Goal: Transaction & Acquisition: Purchase product/service

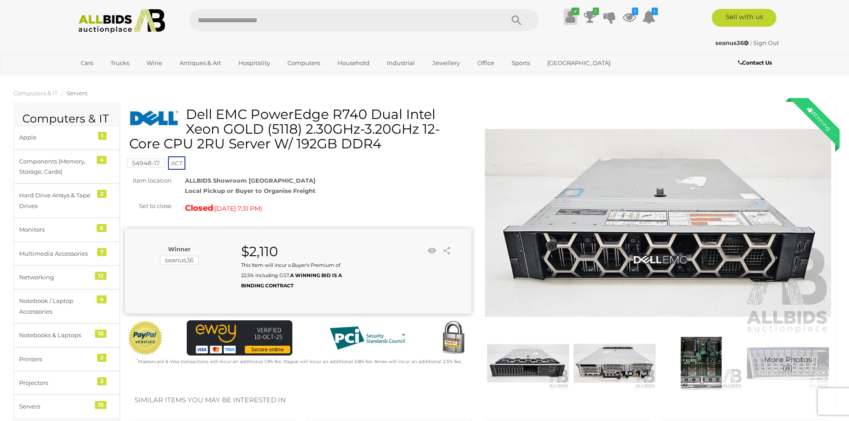
click at [573, 19] on icon at bounding box center [569, 17] width 9 height 16
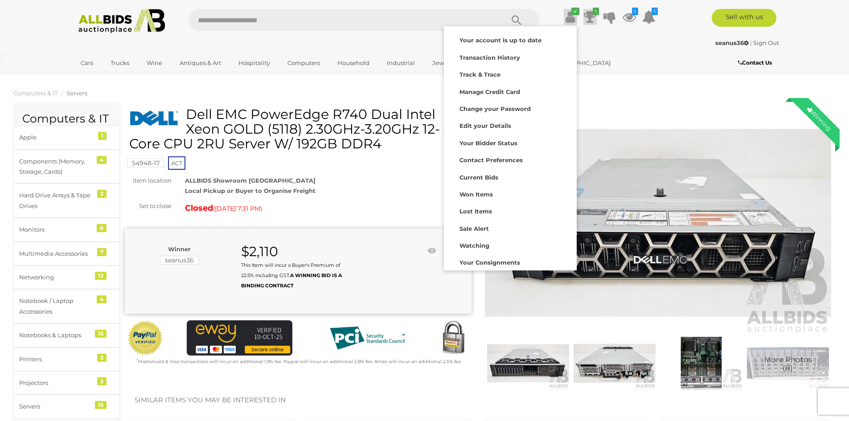
click at [588, 18] on icon at bounding box center [590, 17] width 12 height 16
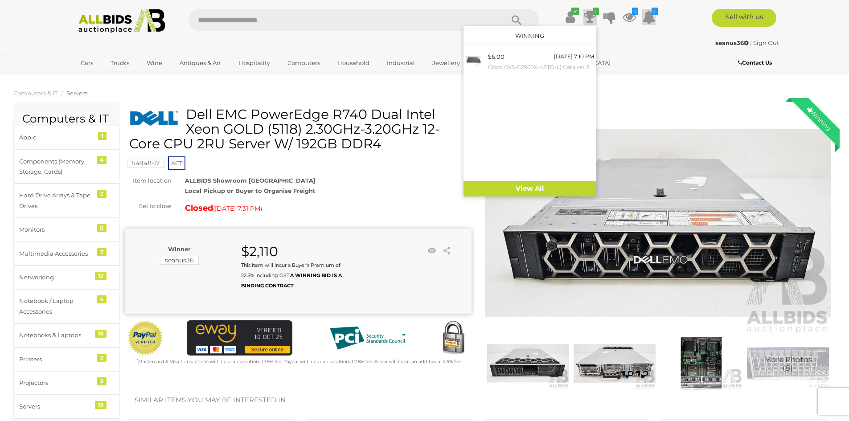
click at [646, 15] on icon at bounding box center [648, 17] width 13 height 16
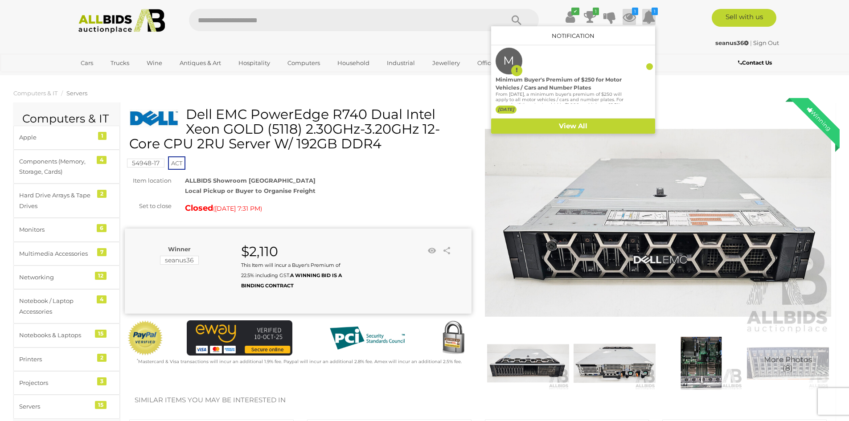
click at [631, 16] on icon at bounding box center [629, 17] width 13 height 16
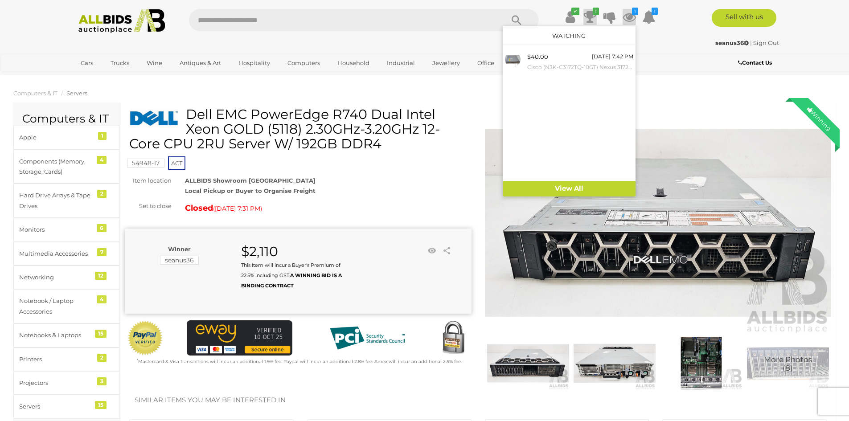
click at [595, 14] on icon "1" at bounding box center [596, 12] width 6 height 8
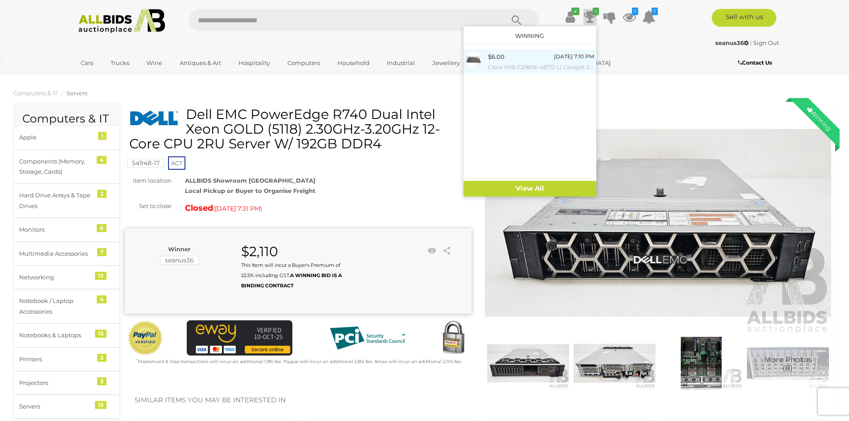
click at [494, 57] on div "$6.00" at bounding box center [496, 57] width 16 height 10
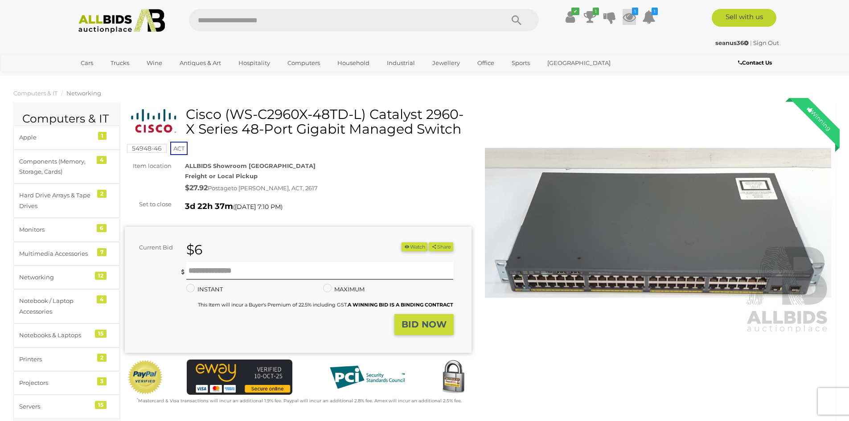
click at [631, 19] on icon at bounding box center [629, 17] width 13 height 16
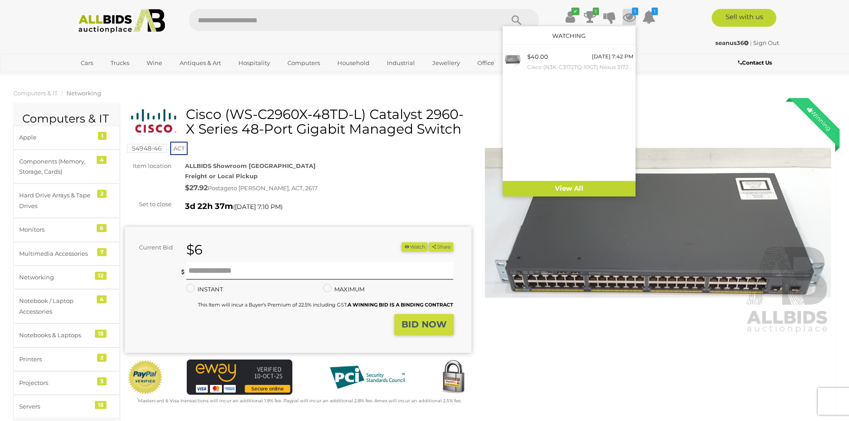
drag, startPoint x: 676, startPoint y: 63, endPoint x: 656, endPoint y: 21, distance: 46.6
click at [676, 63] on div "Contact Us" at bounding box center [721, 64] width 119 height 12
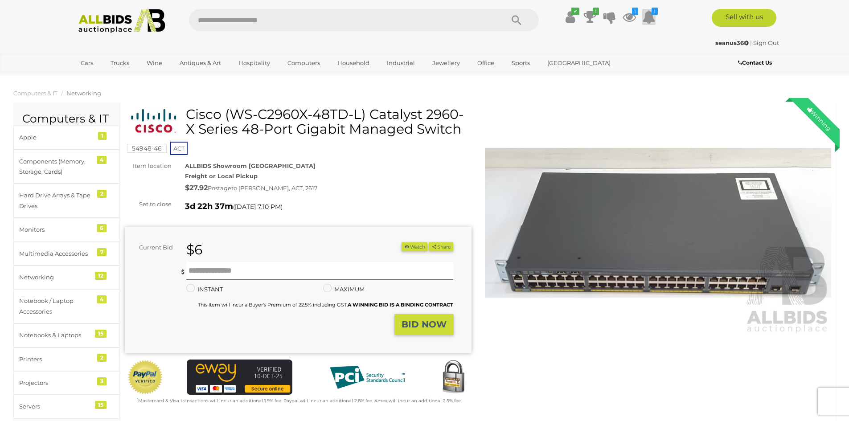
click at [645, 17] on icon at bounding box center [648, 17] width 13 height 16
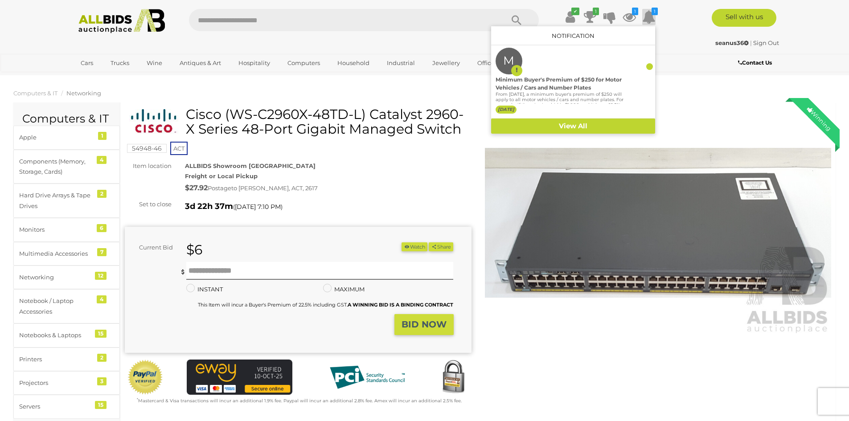
click at [673, 32] on div "✔ 1 1 1" at bounding box center [424, 21] width 726 height 25
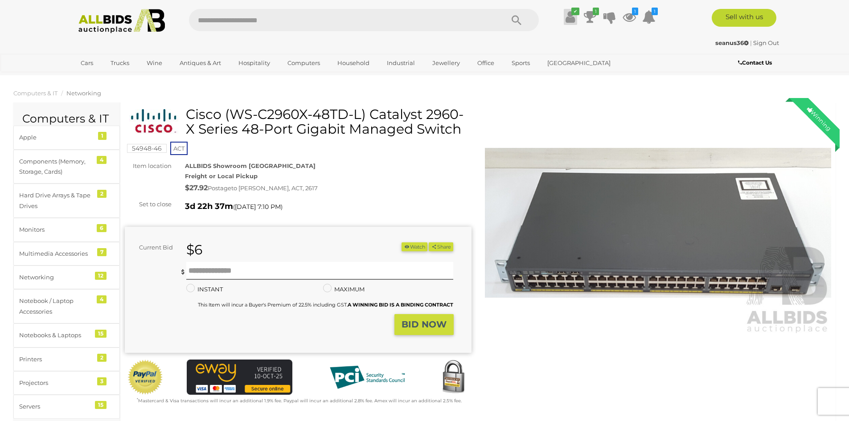
click at [578, 13] on icon "✔" at bounding box center [575, 12] width 8 height 8
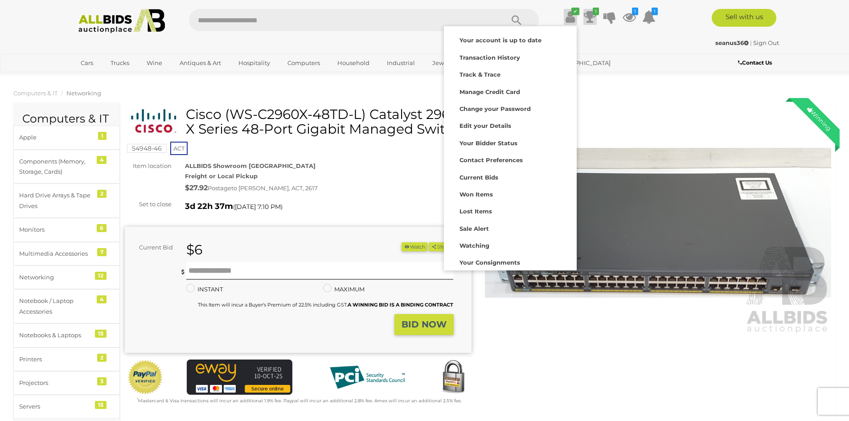
click at [592, 16] on icon at bounding box center [590, 17] width 12 height 16
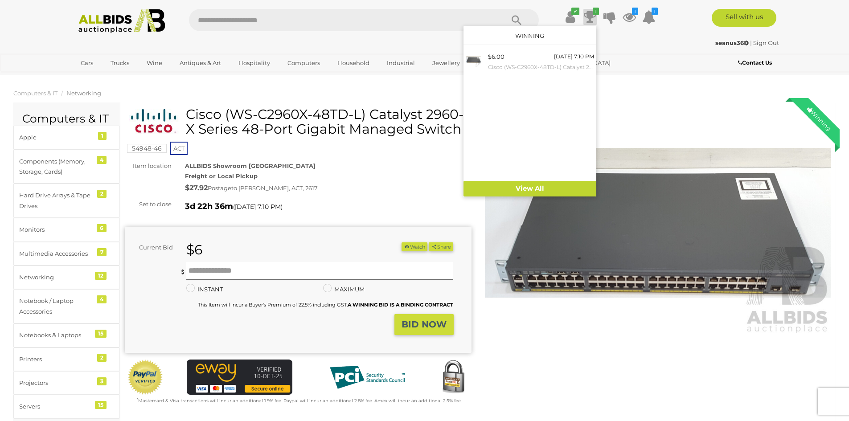
click at [642, 44] on div "seanus36 | Sign Out" at bounding box center [424, 43] width 709 height 10
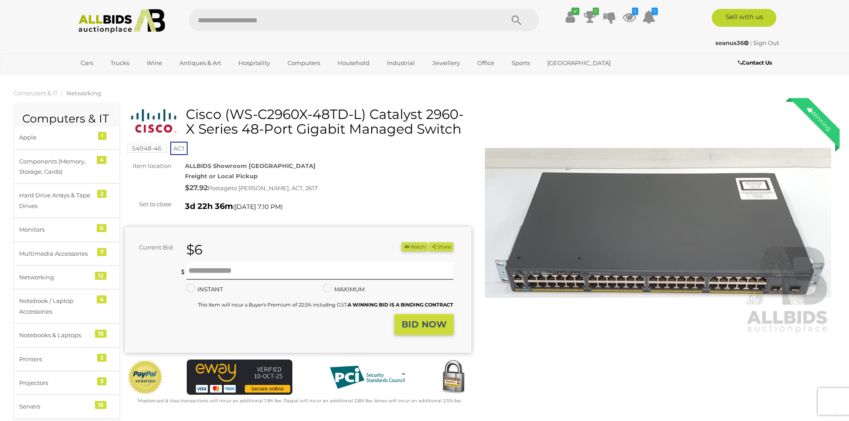
click at [578, 19] on ul "✔ Your account is up to date Transaction History Current Bids" at bounding box center [602, 17] width 115 height 16
click at [389, 119] on h1 "Cisco (WS-C2960X-48TD-L) Catalyst 2960-X Series 48-Port Gigabit Managed Switch" at bounding box center [299, 121] width 340 height 29
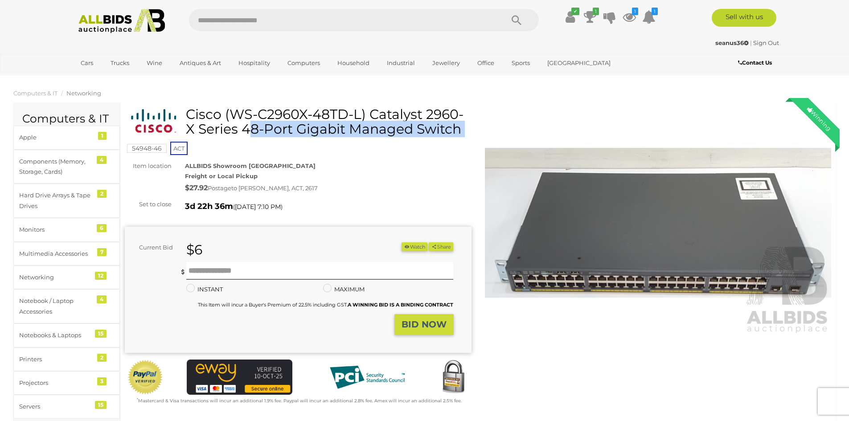
click at [389, 119] on h1 "Cisco (WS-C2960X-48TD-L) Catalyst 2960-X Series 48-Port Gigabit Managed Switch" at bounding box center [299, 121] width 340 height 29
copy div "Cisco (WS-C2960X-48TD-L) Catalyst 2960-X Series 48-Port Gigabit Managed Switch"
